Goal: Information Seeking & Learning: Learn about a topic

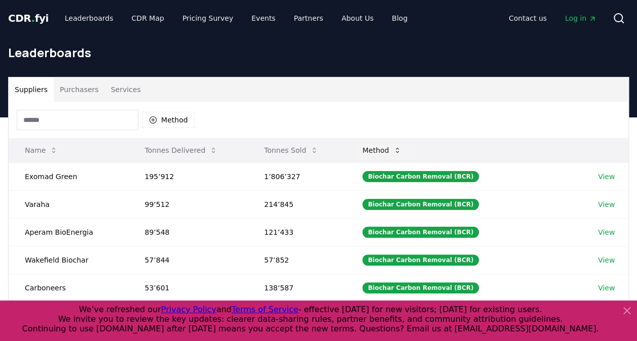
click at [397, 149] on button "Method" at bounding box center [381, 150] width 55 height 20
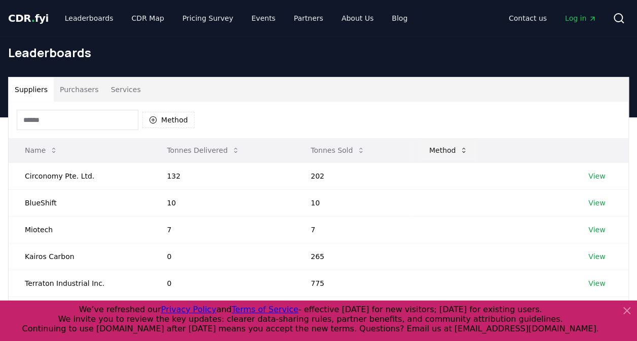
click at [454, 154] on button "Method" at bounding box center [448, 150] width 55 height 20
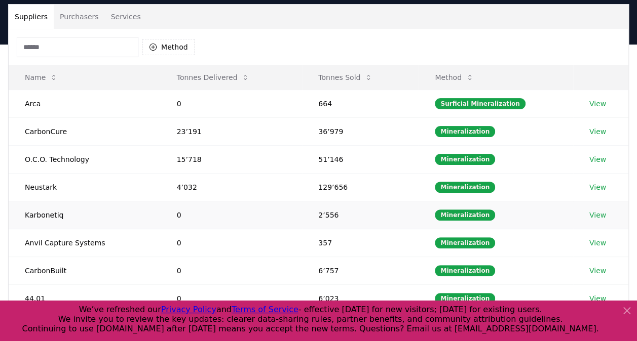
scroll to position [51, 0]
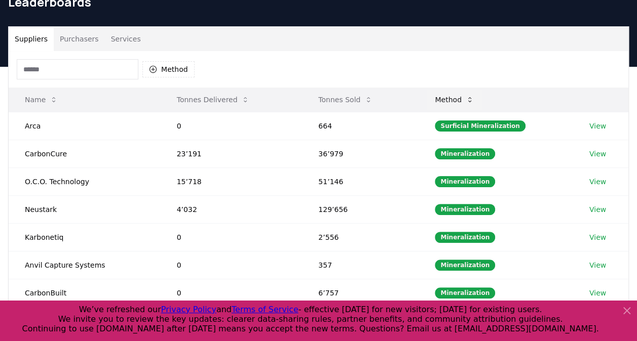
click at [465, 97] on button "Method" at bounding box center [454, 100] width 55 height 20
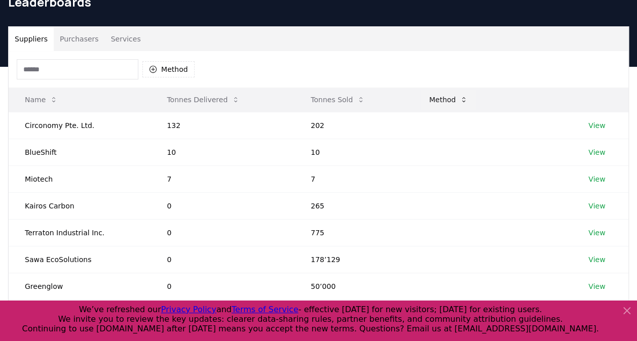
click at [465, 97] on icon at bounding box center [463, 100] width 8 height 8
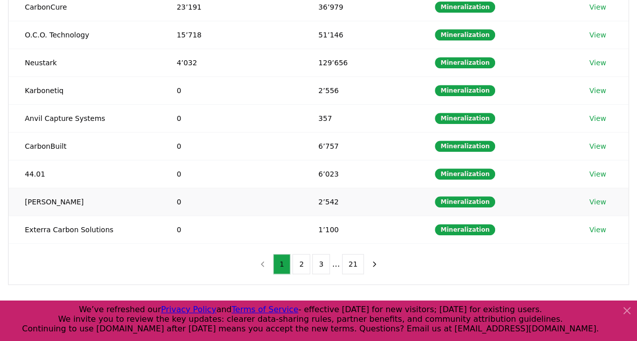
scroll to position [203, 0]
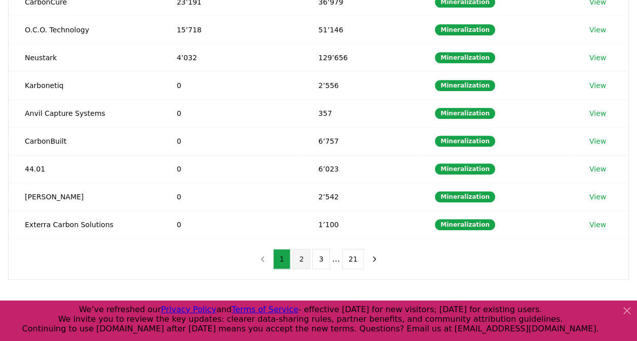
click at [309, 259] on button "2" at bounding box center [301, 259] width 18 height 20
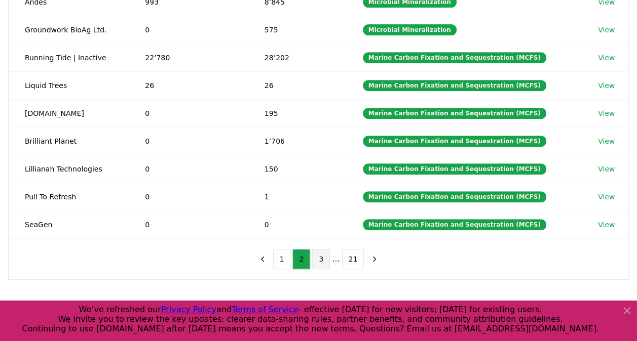
click at [330, 258] on button "3" at bounding box center [321, 259] width 18 height 20
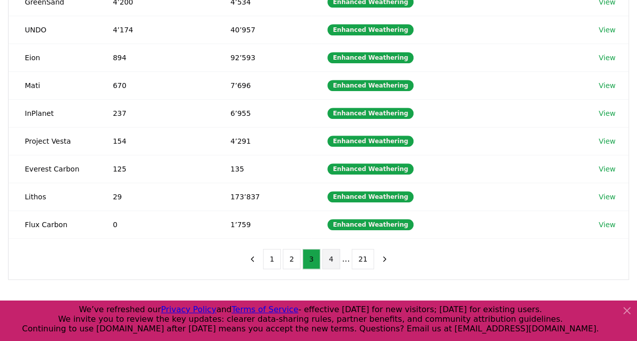
click at [333, 255] on button "4" at bounding box center [331, 259] width 18 height 20
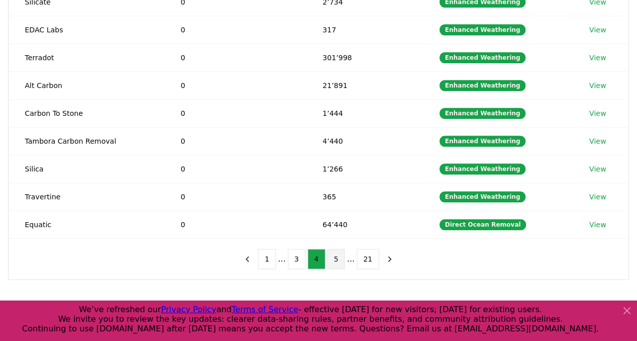
click at [340, 255] on button "5" at bounding box center [336, 259] width 18 height 20
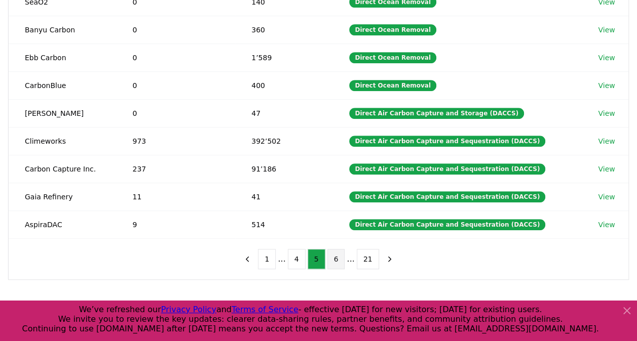
click at [339, 257] on button "6" at bounding box center [336, 259] width 18 height 20
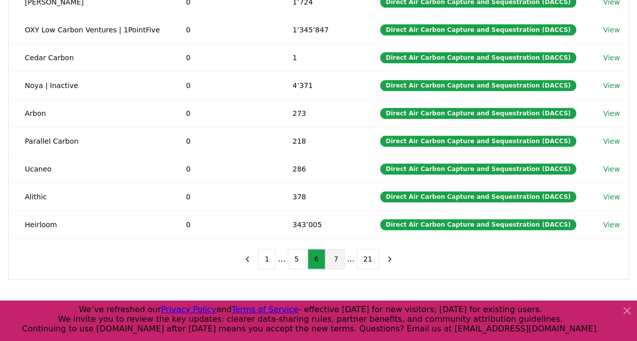
click at [333, 250] on button "7" at bounding box center [336, 259] width 18 height 20
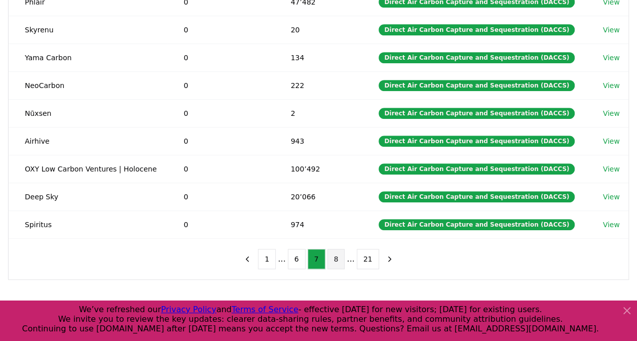
click at [335, 260] on button "8" at bounding box center [336, 259] width 18 height 20
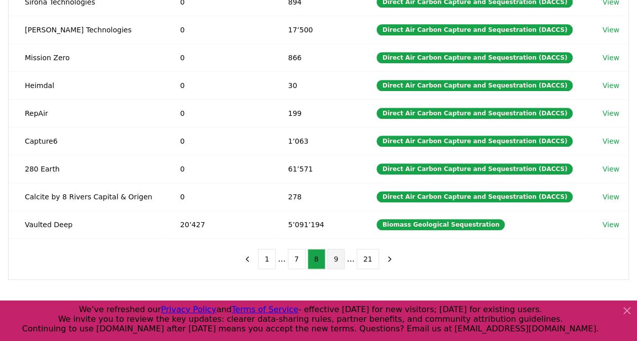
click at [339, 257] on button "9" at bounding box center [336, 259] width 18 height 20
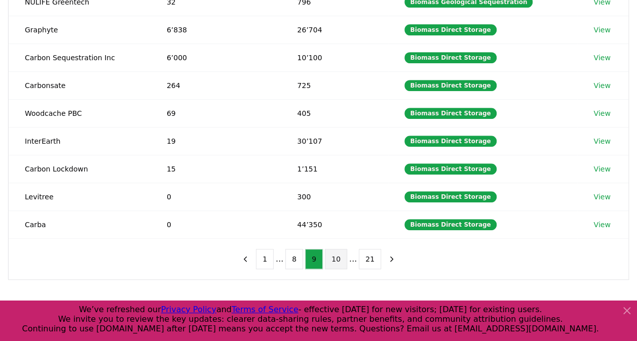
click at [342, 253] on button "10" at bounding box center [336, 259] width 22 height 20
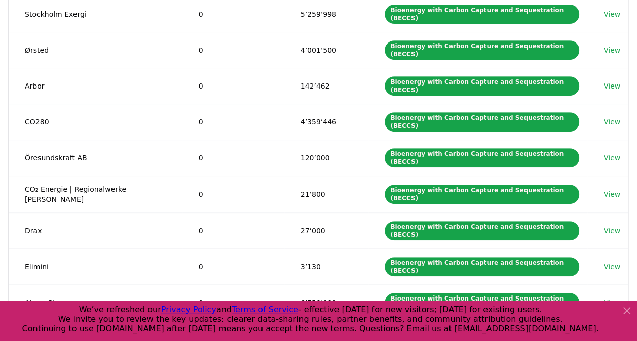
click at [305, 331] on button "10" at bounding box center [314, 341] width 22 height 20
click at [301, 331] on button "9" at bounding box center [292, 341] width 18 height 20
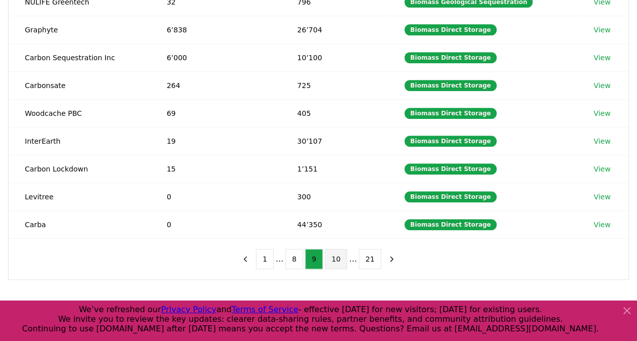
click at [331, 256] on button "10" at bounding box center [336, 259] width 22 height 20
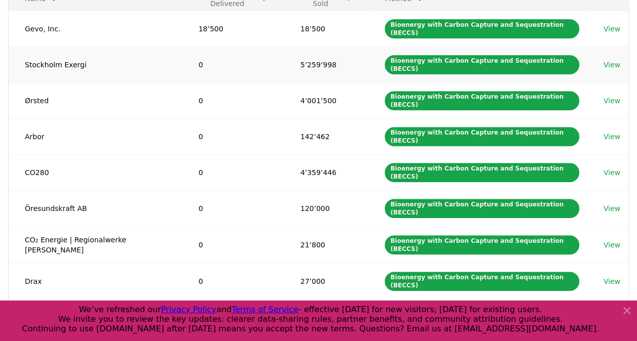
scroll to position [51, 0]
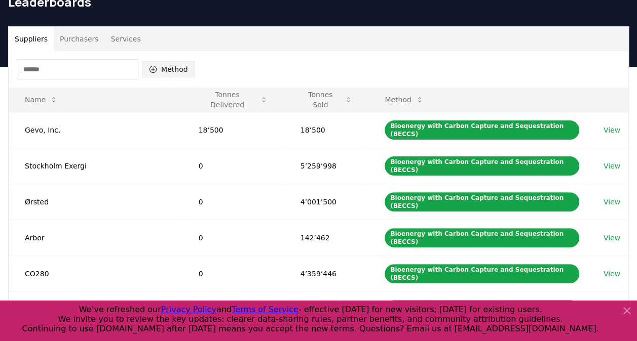
click at [163, 70] on button "Method" at bounding box center [168, 69] width 52 height 16
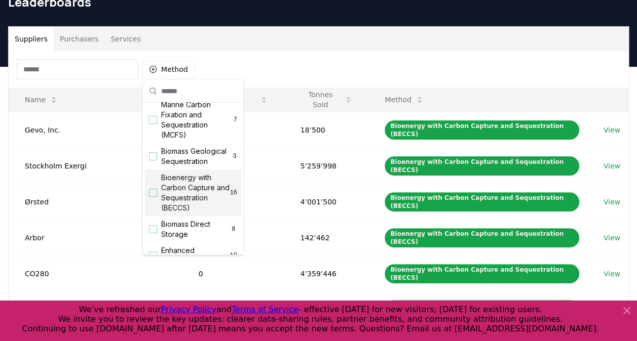
scroll to position [101, 0]
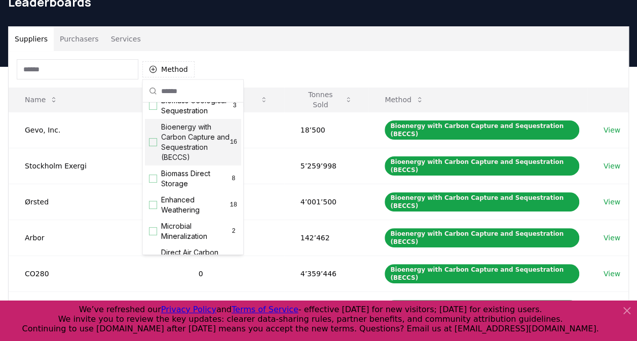
click at [156, 146] on div "Suggestions" at bounding box center [153, 142] width 8 height 8
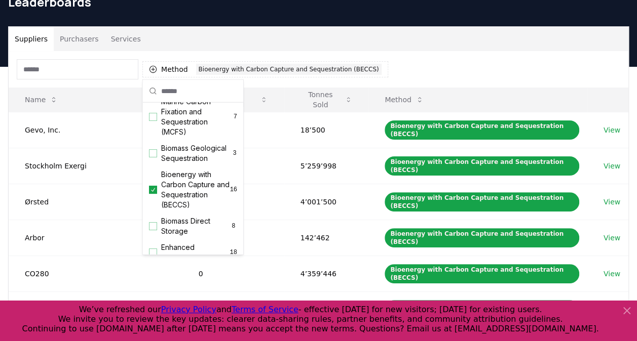
scroll to position [0, 0]
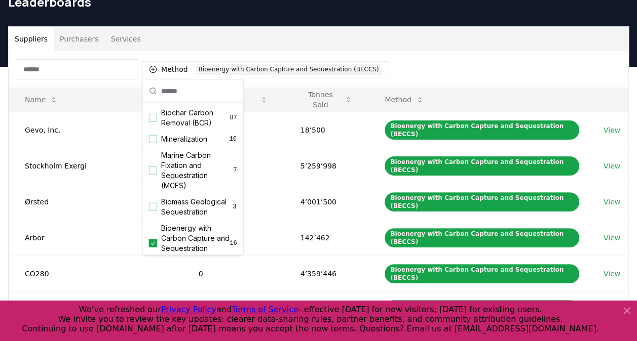
click at [390, 60] on div "Method 1 Bioenergy with Carbon Capture and Sequestration (BECCS)" at bounding box center [319, 69] width 620 height 36
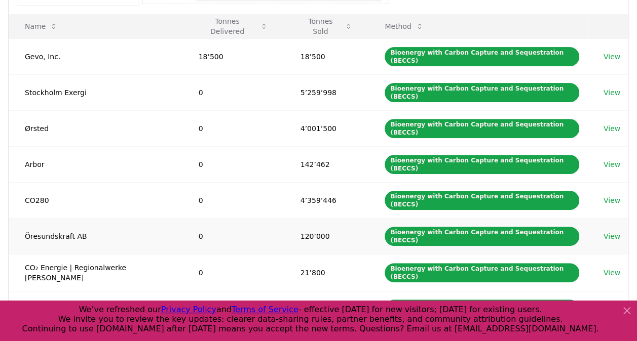
scroll to position [101, 0]
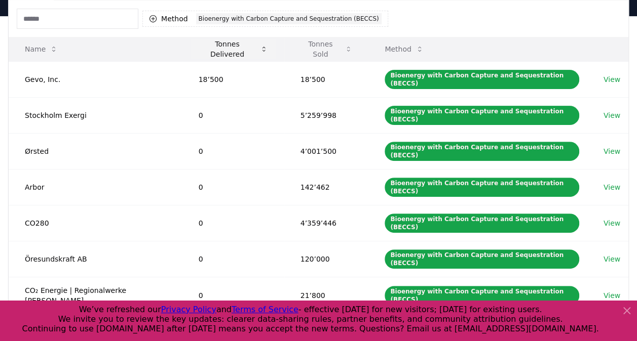
click at [201, 48] on button "Tonnes Delivered" at bounding box center [233, 49] width 86 height 20
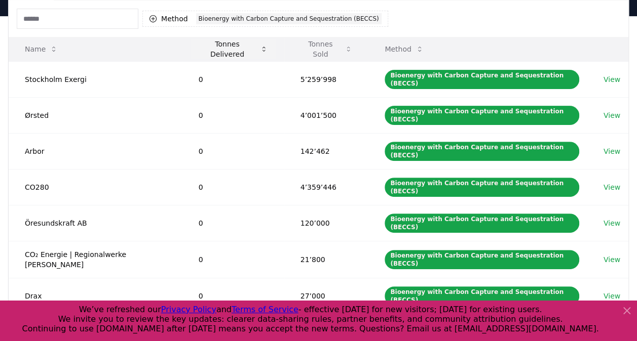
click at [204, 49] on button "Tonnes Delivered" at bounding box center [233, 49] width 86 height 20
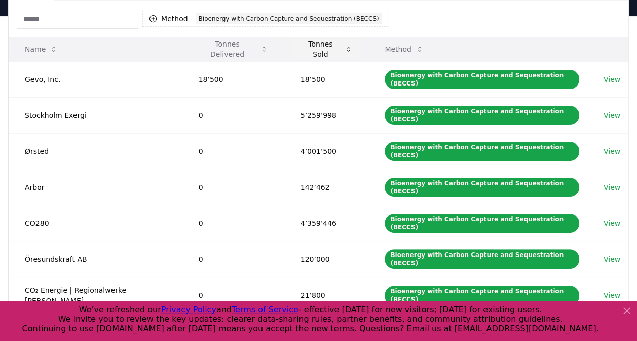
click at [295, 48] on button "Tonnes Sold" at bounding box center [326, 49] width 68 height 20
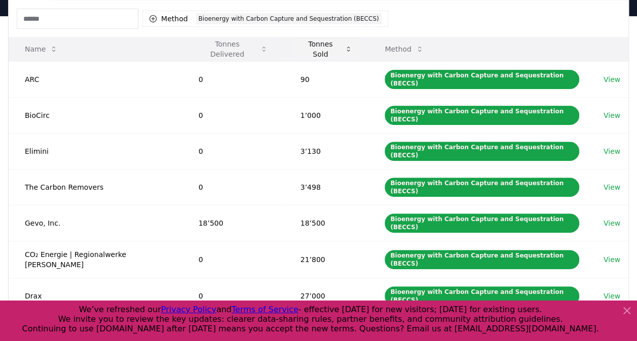
click at [296, 50] on button "Tonnes Sold" at bounding box center [326, 49] width 68 height 20
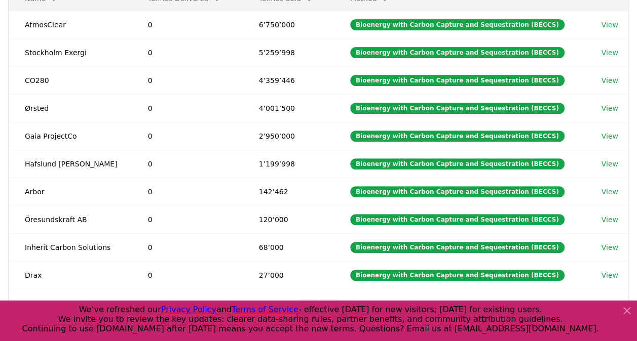
scroll to position [253, 0]
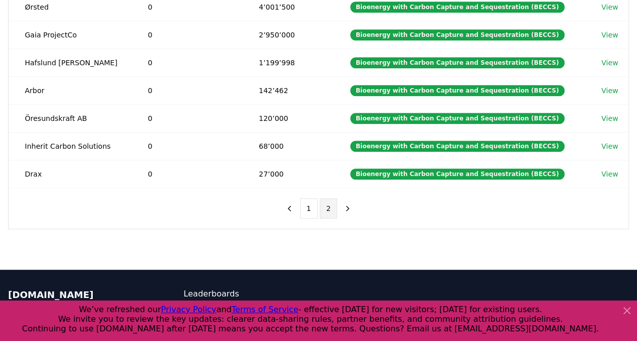
click at [334, 200] on button "2" at bounding box center [329, 209] width 18 height 20
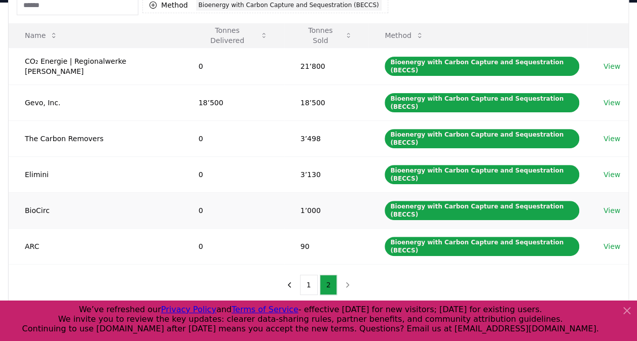
scroll to position [101, 0]
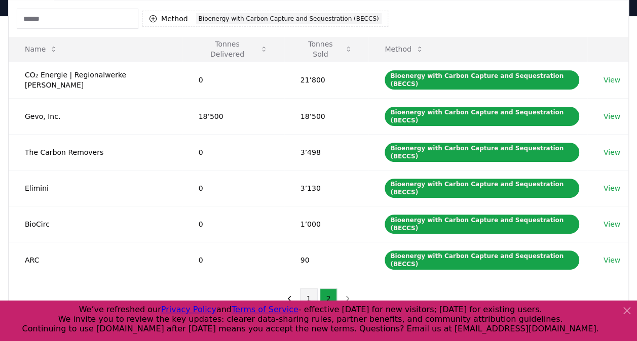
click at [308, 289] on button "1" at bounding box center [309, 299] width 18 height 20
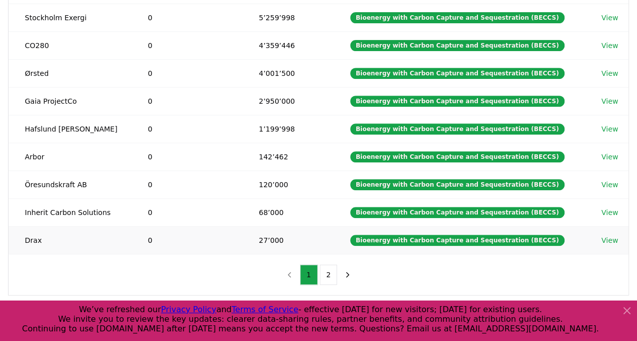
scroll to position [203, 0]
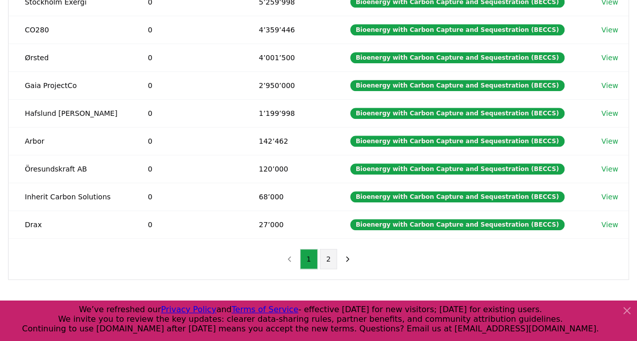
click at [331, 253] on button "2" at bounding box center [329, 259] width 18 height 20
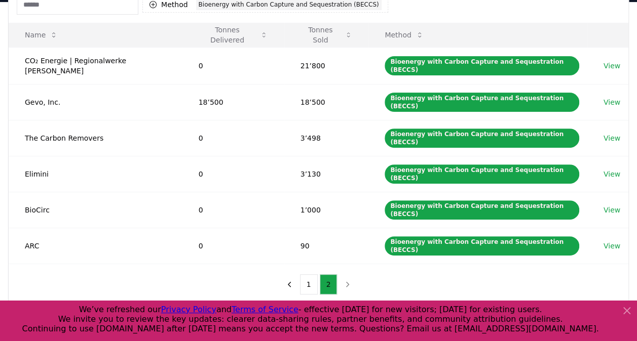
scroll to position [101, 0]
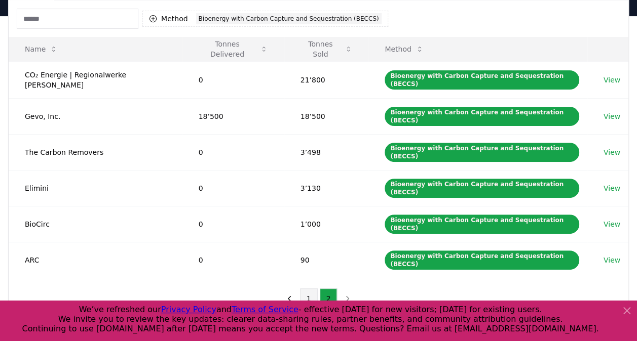
click at [308, 289] on button "1" at bounding box center [309, 299] width 18 height 20
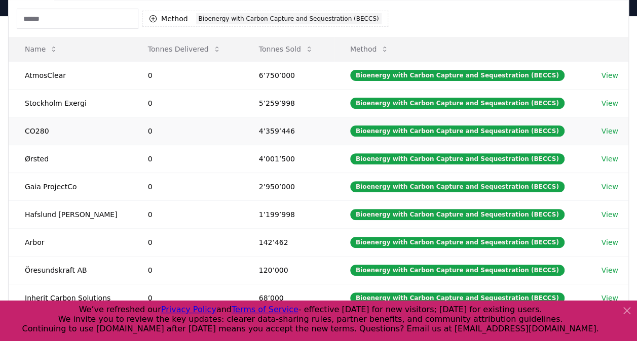
click at [276, 134] on td "4’359’446" at bounding box center [288, 131] width 91 height 28
click at [603, 130] on link "View" at bounding box center [609, 131] width 17 height 10
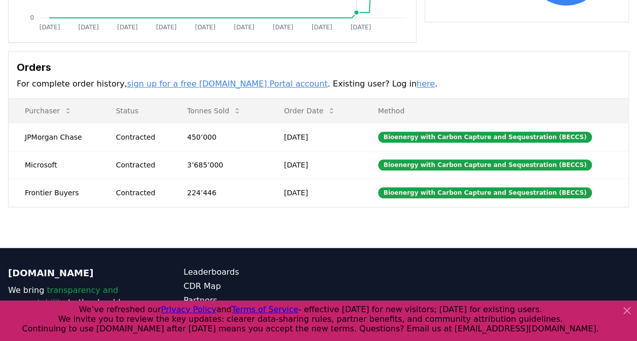
scroll to position [253, 0]
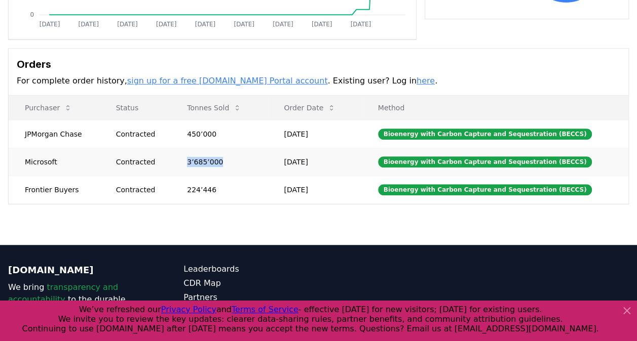
drag, startPoint x: 189, startPoint y: 158, endPoint x: 226, endPoint y: 157, distance: 37.5
click at [226, 157] on td "3’685’000" at bounding box center [219, 162] width 97 height 28
click at [227, 157] on td "3’685’000" at bounding box center [219, 162] width 97 height 28
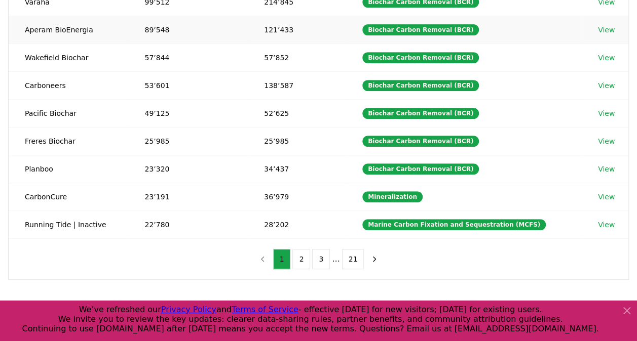
scroll to position [51, 0]
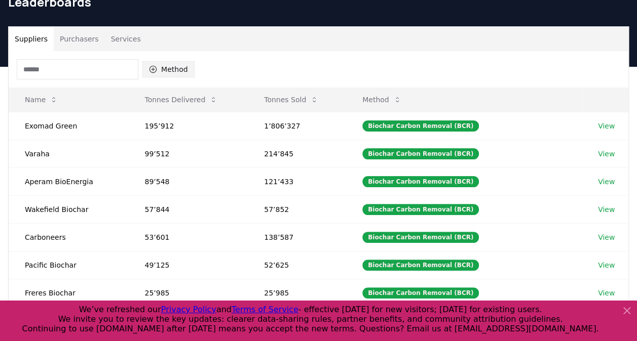
click at [161, 71] on button "Method" at bounding box center [168, 69] width 52 height 16
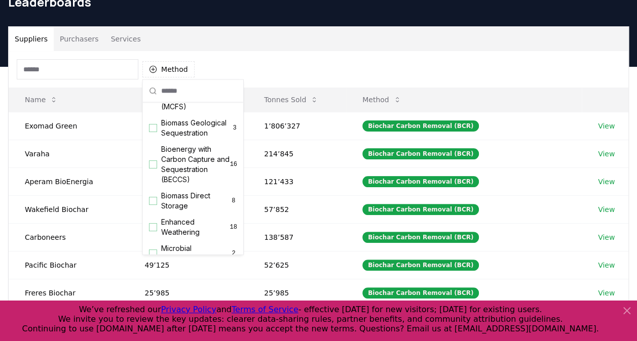
scroll to position [101, 0]
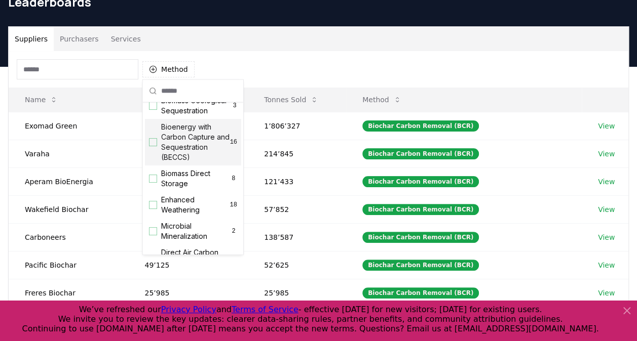
click at [153, 146] on div "Suggestions" at bounding box center [153, 142] width 8 height 8
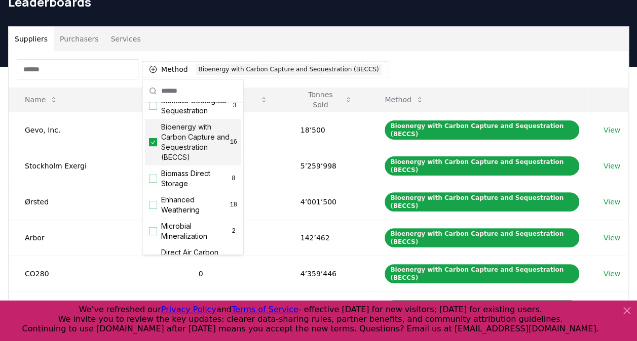
scroll to position [51, 0]
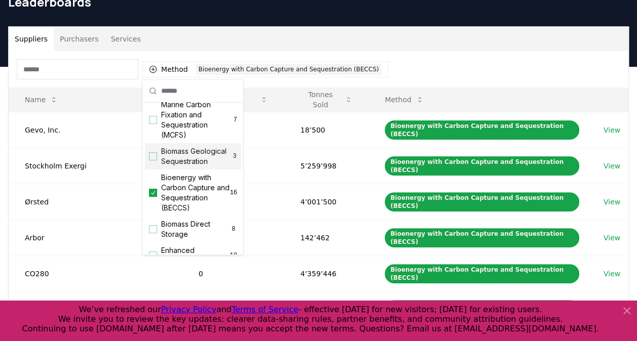
click at [153, 161] on div "Suggestions" at bounding box center [153, 156] width 8 height 8
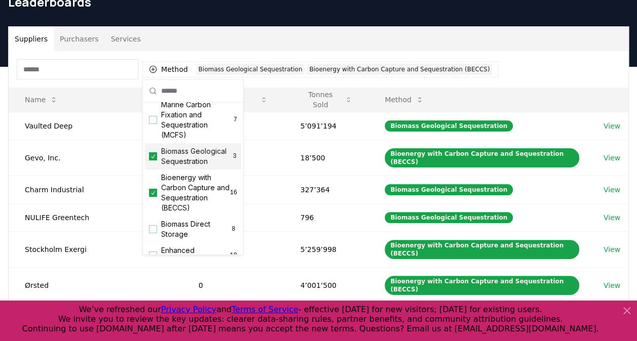
click at [380, 45] on div "Suppliers Purchasers Services" at bounding box center [319, 39] width 620 height 24
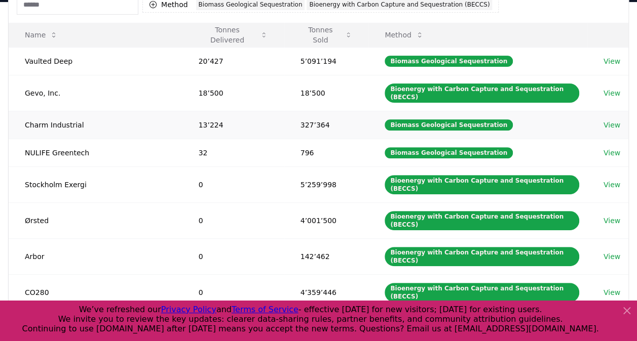
scroll to position [101, 0]
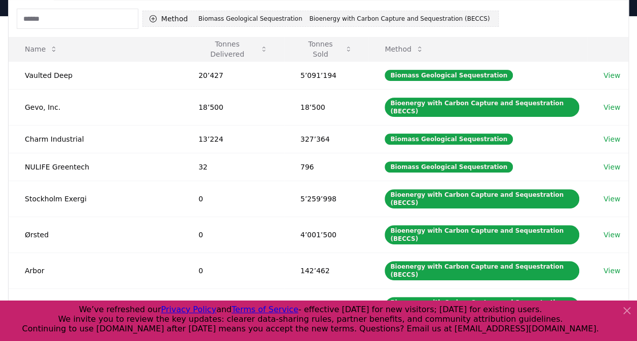
click at [225, 21] on div "Biomass Geological Sequestration" at bounding box center [250, 18] width 109 height 11
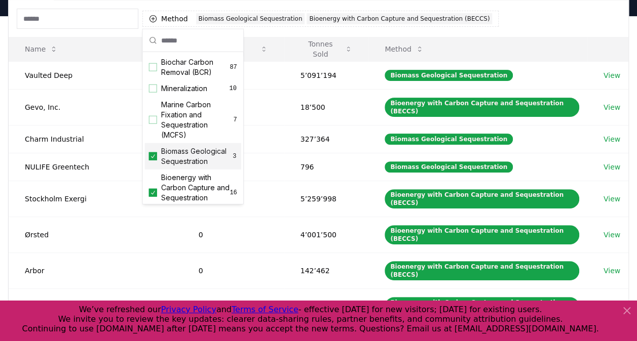
click at [153, 160] on icon "Suggestions" at bounding box center [152, 156] width 7 height 8
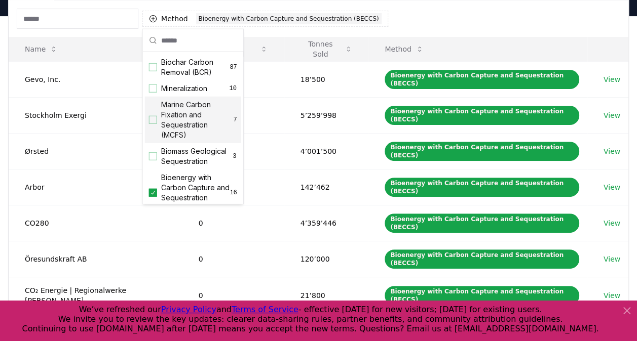
click at [479, 22] on div "Method 1 Bioenergy with Carbon Capture and Sequestration (BECCS)" at bounding box center [319, 19] width 620 height 36
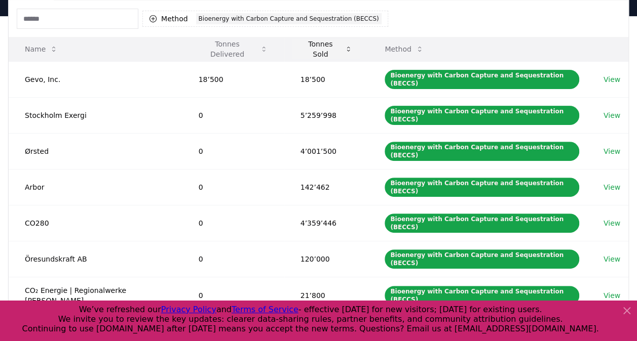
click at [305, 52] on button "Tonnes Sold" at bounding box center [326, 49] width 68 height 20
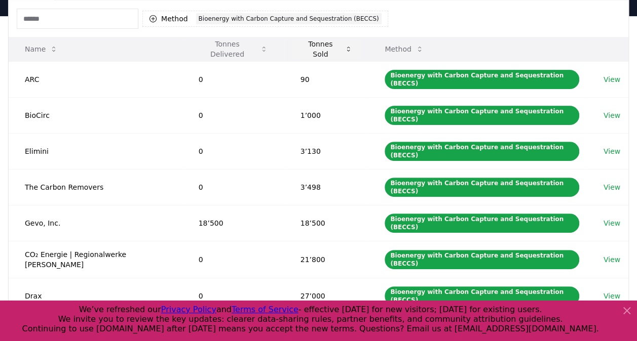
click at [320, 47] on button "Tonnes Sold" at bounding box center [326, 49] width 68 height 20
